Goal: Information Seeking & Learning: Learn about a topic

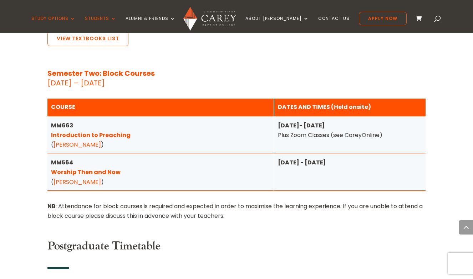
scroll to position [1004, 0]
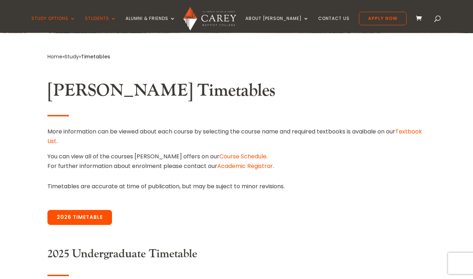
click at [84, 214] on link "2026 Timetable" at bounding box center [79, 217] width 65 height 15
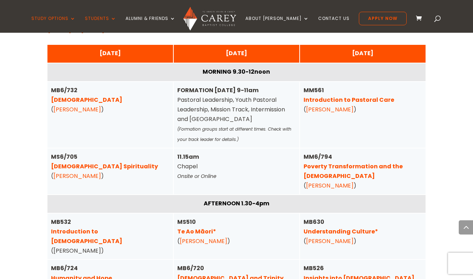
scroll to position [1805, 0]
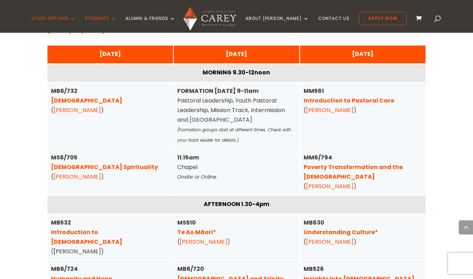
drag, startPoint x: 114, startPoint y: 182, endPoint x: 101, endPoint y: 161, distance: 24.7
click at [0, 0] on div "[DATE] MORNING 9.30-12noon MB6/732 Pentateuch ( [PERSON_NAME] ) MS6/705 [DEMOGR…" at bounding box center [0, 0] width 0 height 0
click at [105, 153] on div "MS6/705 [DEMOGRAPHIC_DATA] Spirituality ( [PERSON_NAME] )" at bounding box center [110, 167] width 118 height 29
click at [100, 163] on link "[DEMOGRAPHIC_DATA] Spirituality" at bounding box center [104, 167] width 107 height 8
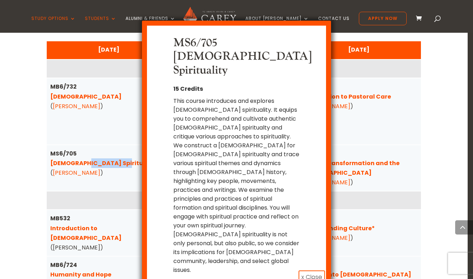
click at [314, 271] on button "x Close" at bounding box center [311, 278] width 26 height 14
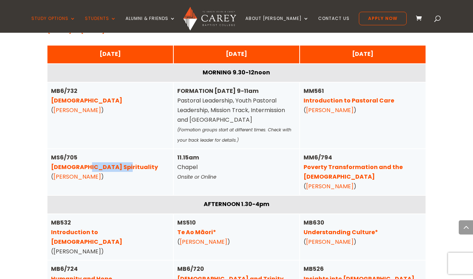
click at [359, 163] on link "Poverty Transformation and the [DEMOGRAPHIC_DATA]" at bounding box center [352, 172] width 99 height 18
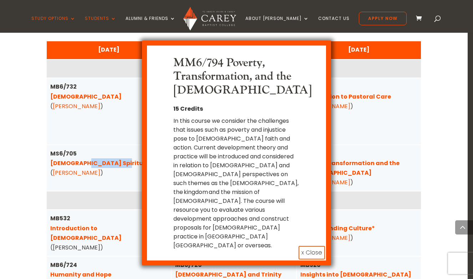
click at [312, 246] on button "x Close" at bounding box center [311, 253] width 26 height 14
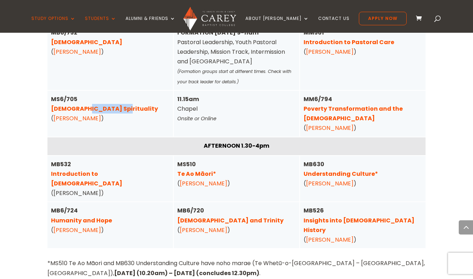
scroll to position [1869, 0]
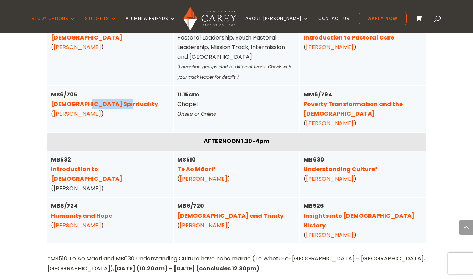
click at [80, 212] on link "Humanity and Hope" at bounding box center [81, 216] width 61 height 8
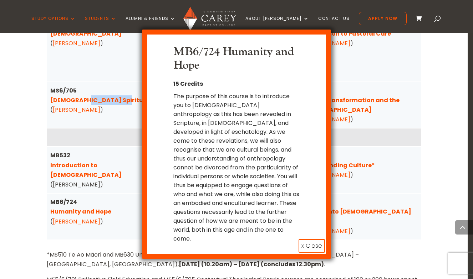
click at [316, 239] on button "x Close" at bounding box center [311, 246] width 26 height 14
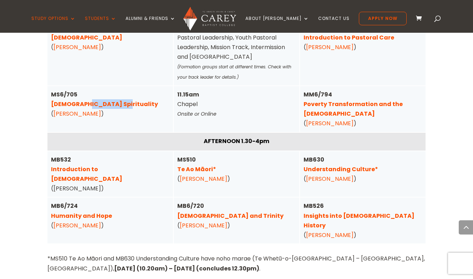
click at [212, 212] on link "[DEMOGRAPHIC_DATA] and Trinity" at bounding box center [230, 216] width 106 height 8
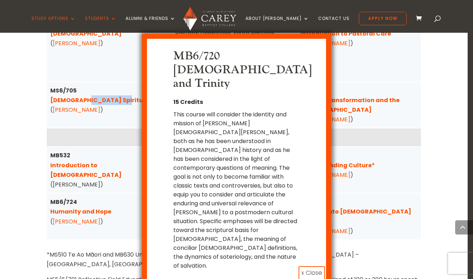
click at [317, 267] on button "x Close" at bounding box center [311, 274] width 26 height 14
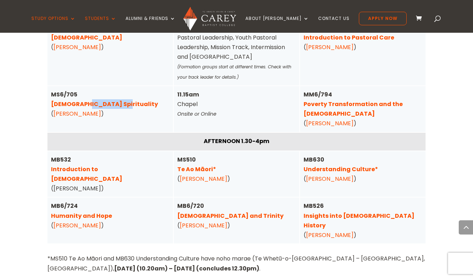
click at [331, 165] on link "Understanding Culture*" at bounding box center [340, 169] width 74 height 8
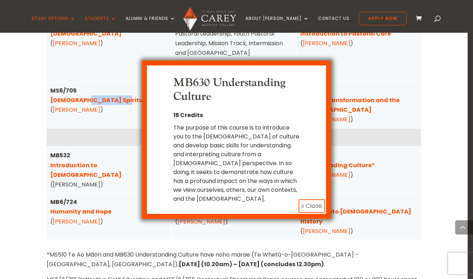
click at [313, 205] on button "x Close" at bounding box center [311, 207] width 26 height 14
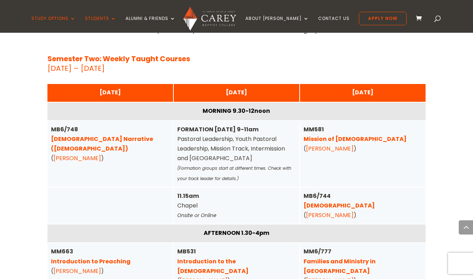
scroll to position [2393, 0]
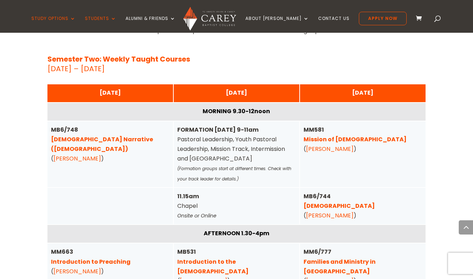
click at [335, 202] on link "[DEMOGRAPHIC_DATA]" at bounding box center [338, 206] width 71 height 8
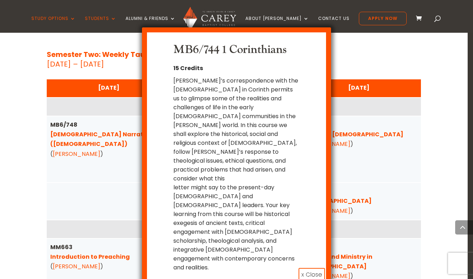
click at [311, 268] on button "x Close" at bounding box center [311, 275] width 26 height 14
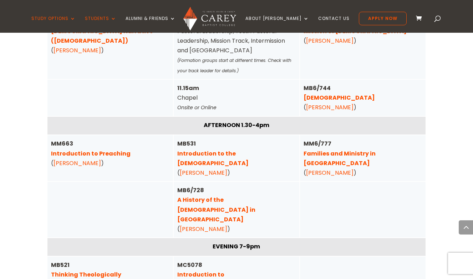
scroll to position [2503, 0]
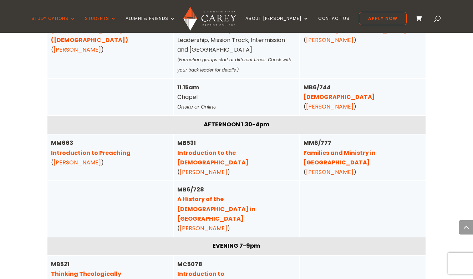
click at [237, 195] on link "A History of the [DEMOGRAPHIC_DATA] in [GEOGRAPHIC_DATA]" at bounding box center [216, 208] width 78 height 27
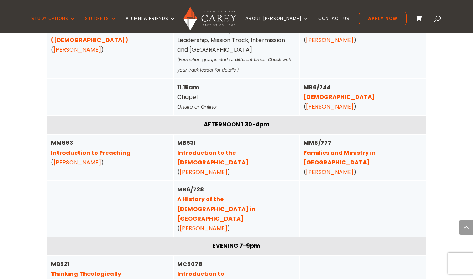
click at [249, 270] on link "Introduction to [DEMOGRAPHIC_DATA] Leadership" at bounding box center [230, 279] width 106 height 18
click at [94, 149] on link "Introduction to Preaching" at bounding box center [90, 153] width 79 height 8
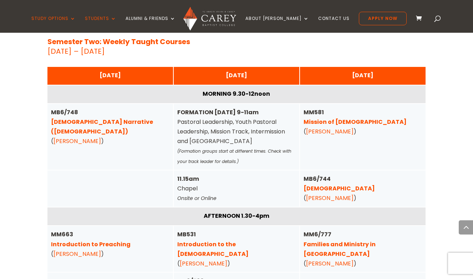
scroll to position [2411, 0]
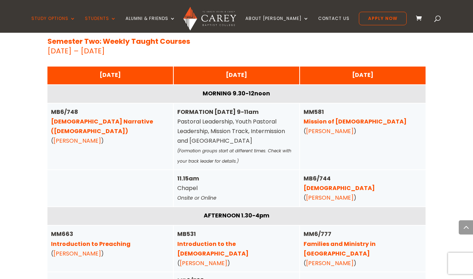
click at [371, 240] on link "Families and Ministry in [GEOGRAPHIC_DATA]" at bounding box center [339, 249] width 72 height 18
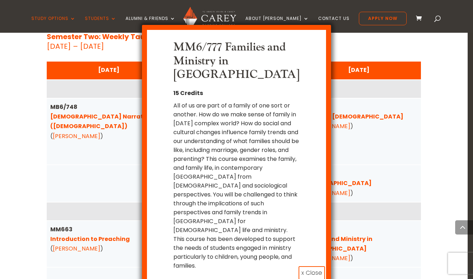
click at [313, 267] on button "x Close" at bounding box center [311, 274] width 26 height 14
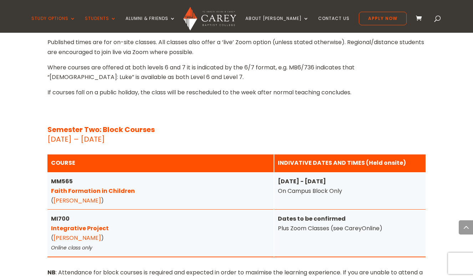
scroll to position [2849, 0]
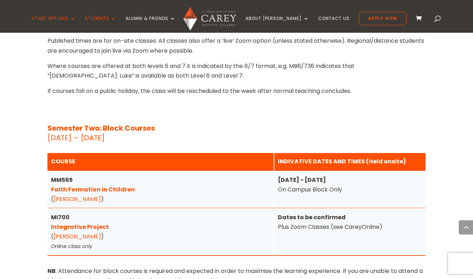
click at [69, 223] on link "Integrative Project" at bounding box center [80, 227] width 58 height 8
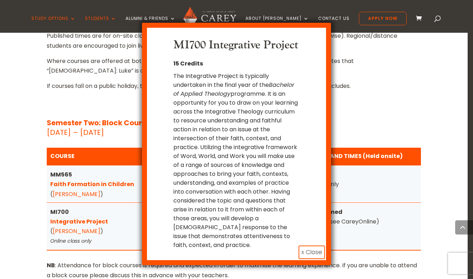
click at [310, 246] on button "x Close" at bounding box center [311, 253] width 26 height 14
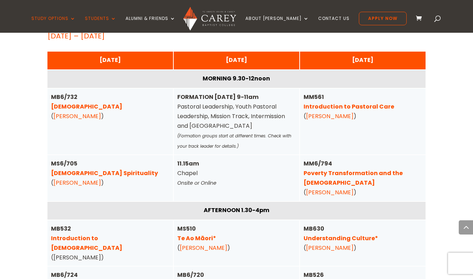
scroll to position [1791, 0]
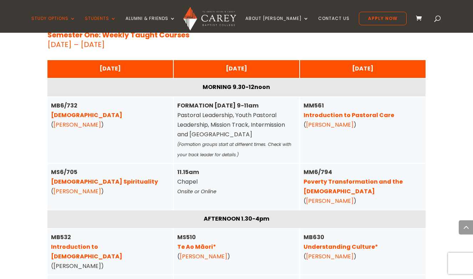
click at [361, 178] on link "Poverty Transformation and the [DEMOGRAPHIC_DATA]" at bounding box center [352, 187] width 99 height 18
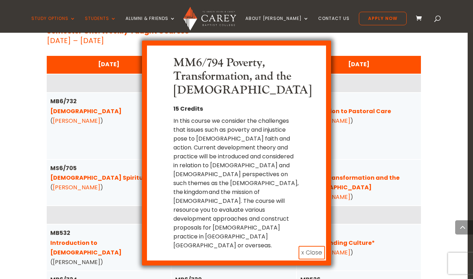
click at [309, 246] on button "x Close" at bounding box center [311, 253] width 26 height 14
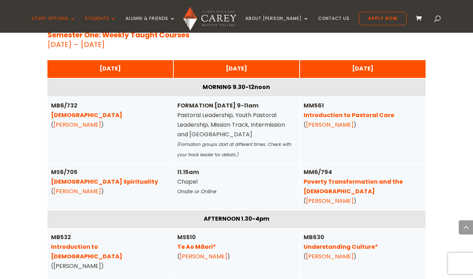
click at [78, 111] on link "[DEMOGRAPHIC_DATA]" at bounding box center [86, 115] width 71 height 8
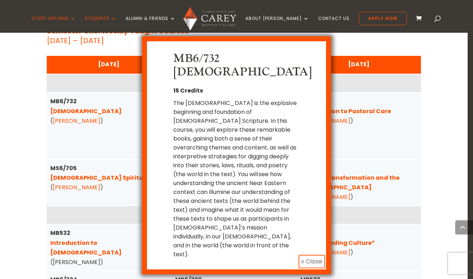
click at [310, 255] on button "x Close" at bounding box center [311, 262] width 26 height 14
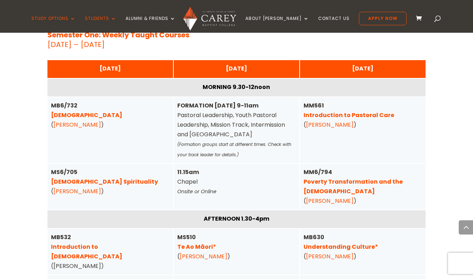
click at [99, 178] on link "[DEMOGRAPHIC_DATA] Spirituality" at bounding box center [104, 182] width 107 height 8
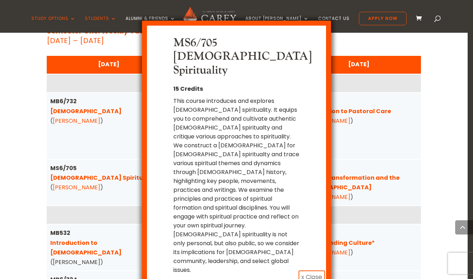
click at [310, 271] on button "x Close" at bounding box center [311, 278] width 26 height 14
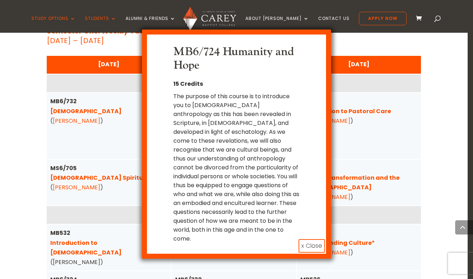
click at [311, 239] on button "x Close" at bounding box center [311, 246] width 26 height 14
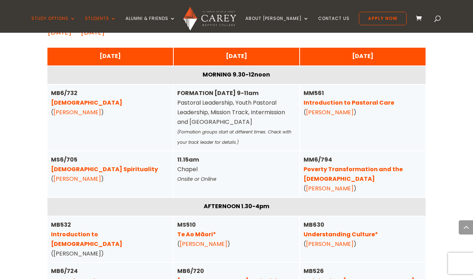
scroll to position [1805, 0]
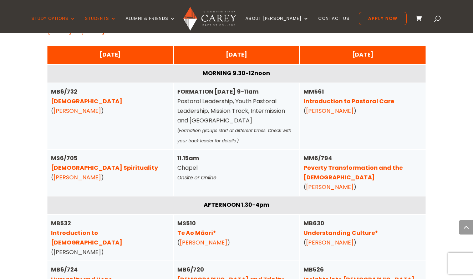
click at [206, 229] on link "Te Ao Māori*" at bounding box center [196, 233] width 39 height 8
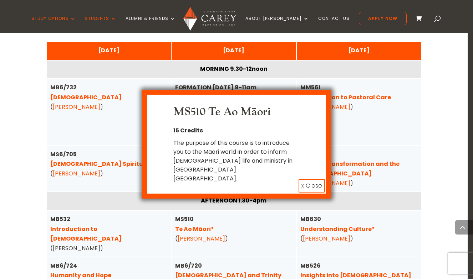
click at [315, 179] on button "x Close" at bounding box center [311, 186] width 26 height 14
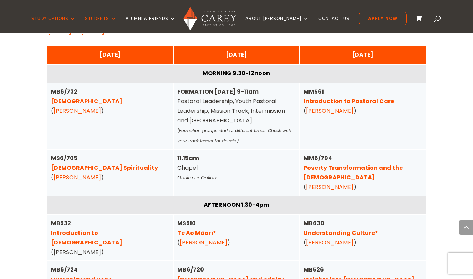
click at [219, 276] on link "[DEMOGRAPHIC_DATA] and Trinity" at bounding box center [230, 280] width 106 height 8
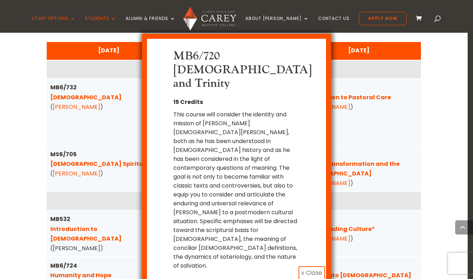
click at [313, 267] on button "x Close" at bounding box center [311, 274] width 26 height 14
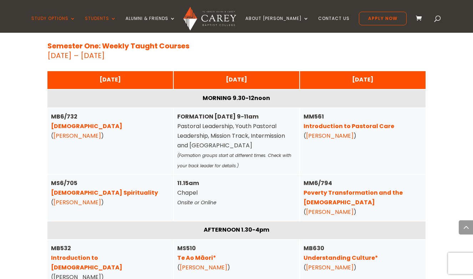
scroll to position [1779, 0]
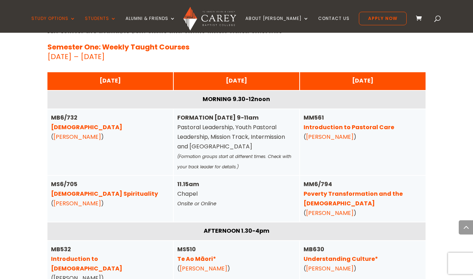
click at [352, 190] on link "Poverty Transformation and the [DEMOGRAPHIC_DATA]" at bounding box center [352, 199] width 99 height 18
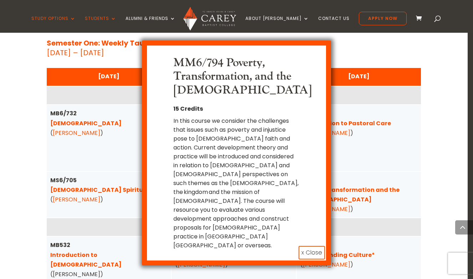
click at [305, 246] on button "x Close" at bounding box center [311, 253] width 26 height 14
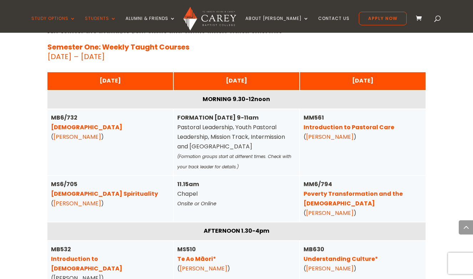
click at [341, 255] on link "Understanding Culture*" at bounding box center [340, 259] width 74 height 8
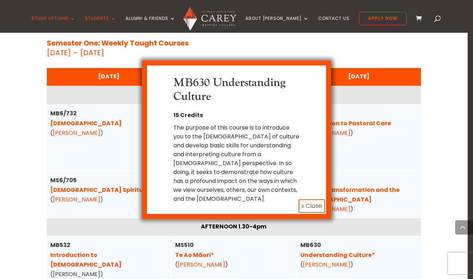
click at [310, 207] on button "x Close" at bounding box center [311, 207] width 26 height 14
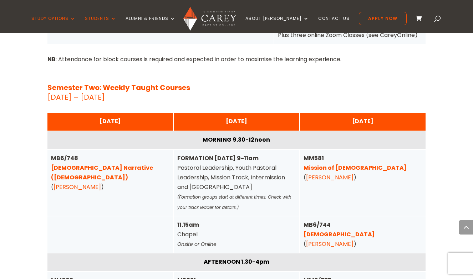
scroll to position [2364, 0]
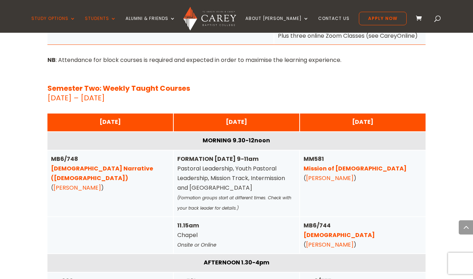
click at [138, 165] on link "[DEMOGRAPHIC_DATA] Narrative ([DEMOGRAPHIC_DATA])" at bounding box center [102, 174] width 102 height 18
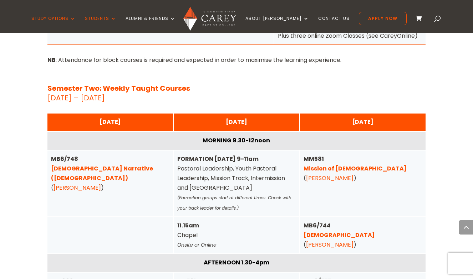
click at [326, 231] on link "[DEMOGRAPHIC_DATA]" at bounding box center [338, 235] width 71 height 8
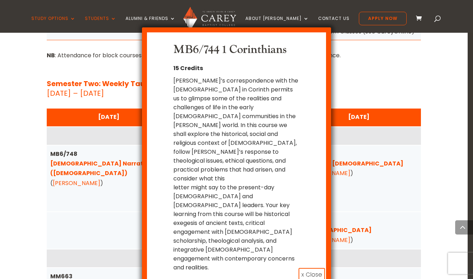
click at [317, 268] on button "x Close" at bounding box center [311, 275] width 26 height 14
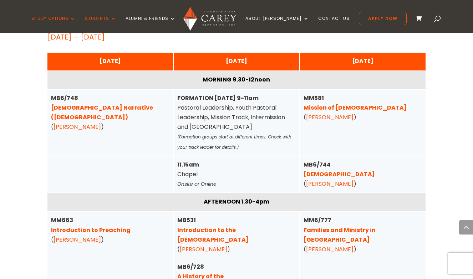
scroll to position [2443, 0]
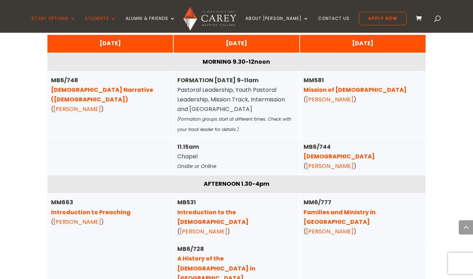
click at [99, 208] on link "Introduction to Preaching" at bounding box center [90, 212] width 79 height 8
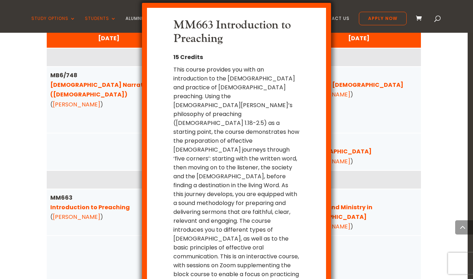
click at [87, 55] on div "MM663 Introduction to Preaching 15 Credits x Close" at bounding box center [236, 139] width 473 height 279
click at [377, 60] on div "MM663 Introduction to Preaching 15 Credits x Close" at bounding box center [236, 139] width 473 height 279
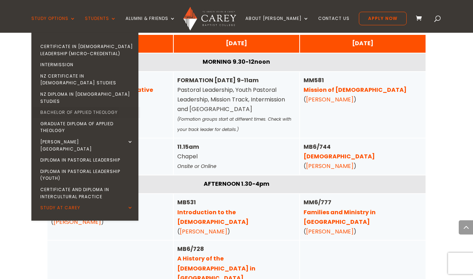
click at [91, 107] on link "Bachelor of Applied Theology" at bounding box center [86, 112] width 107 height 11
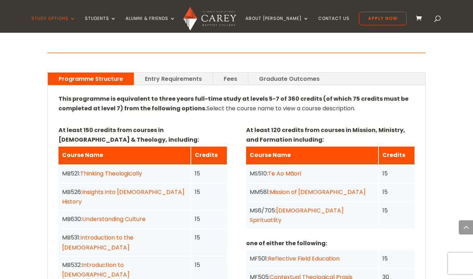
scroll to position [495, 0]
click at [263, 73] on link "Graduate Outcomes" at bounding box center [289, 79] width 82 height 12
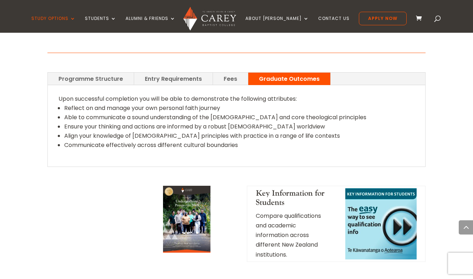
click at [93, 73] on link "Programme Structure" at bounding box center [91, 79] width 86 height 12
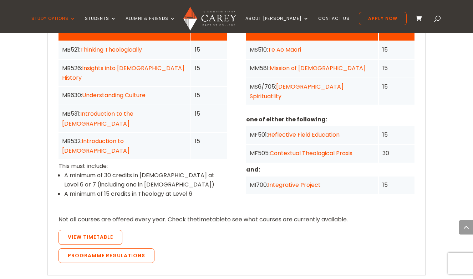
scroll to position [621, 0]
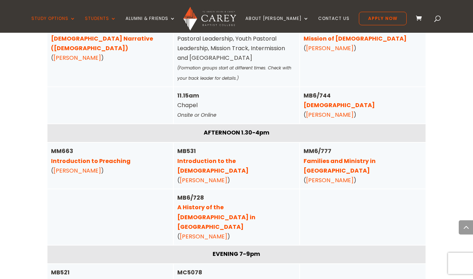
scroll to position [2492, 0]
